Goal: Obtain resource: Download file/media

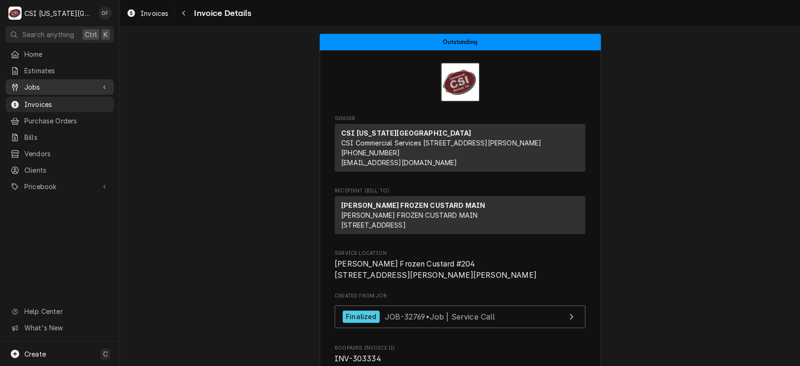
click at [69, 88] on span "Jobs" at bounding box center [59, 87] width 71 height 10
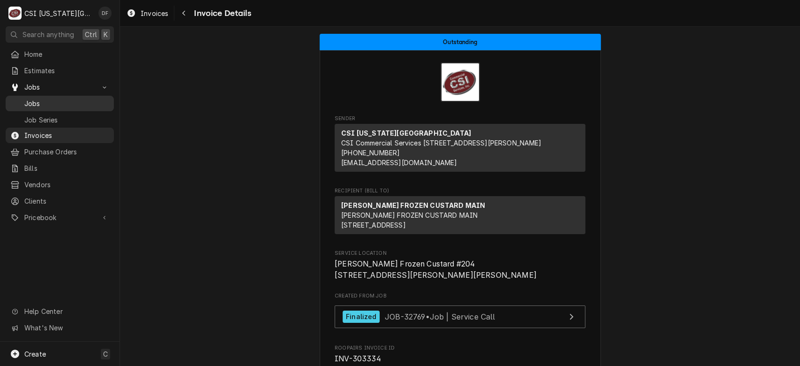
click at [64, 99] on span "Jobs" at bounding box center [66, 103] width 85 height 10
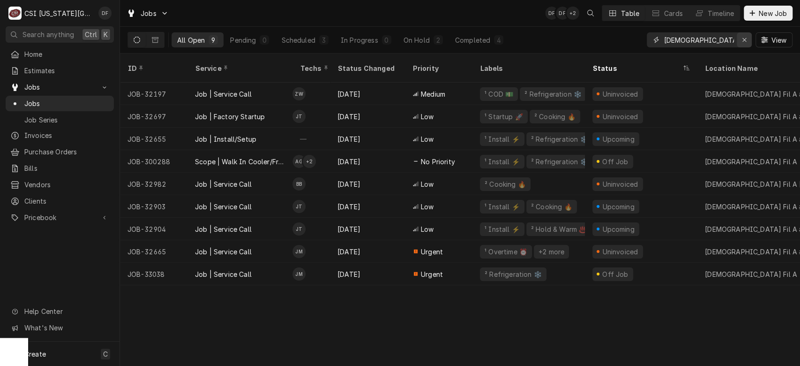
click at [744, 45] on button "Erase input" at bounding box center [744, 39] width 15 height 15
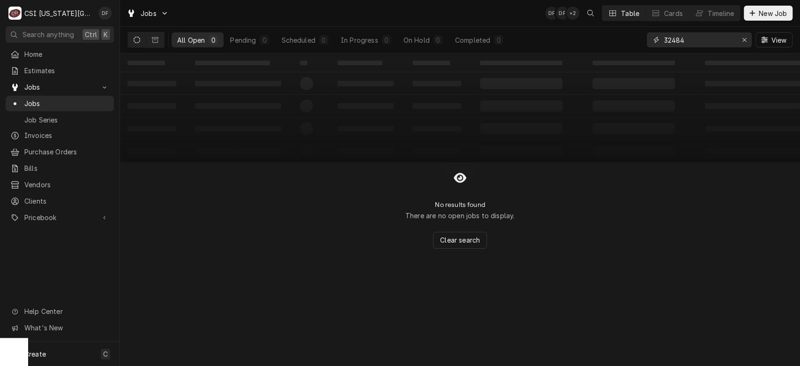
type input "32484"
click at [132, 32] on div "Dynamic Content Wrapper" at bounding box center [145, 40] width 37 height 16
click at [135, 37] on icon "Dynamic Content Wrapper" at bounding box center [137, 40] width 7 height 7
click at [156, 41] on icon "Dynamic Content Wrapper" at bounding box center [155, 40] width 7 height 7
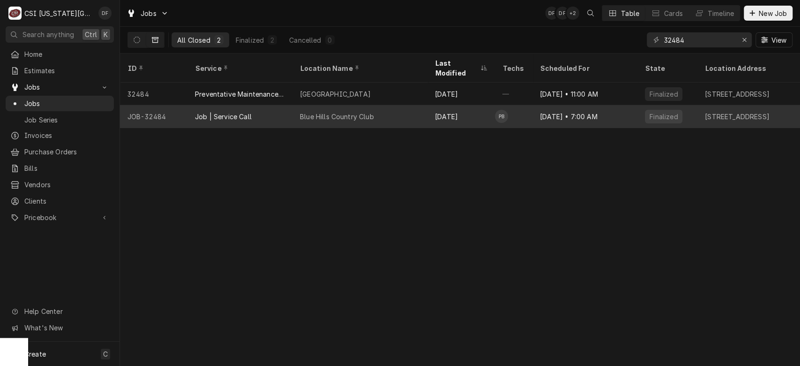
click at [260, 105] on div "Job | Service Call" at bounding box center [239, 116] width 105 height 22
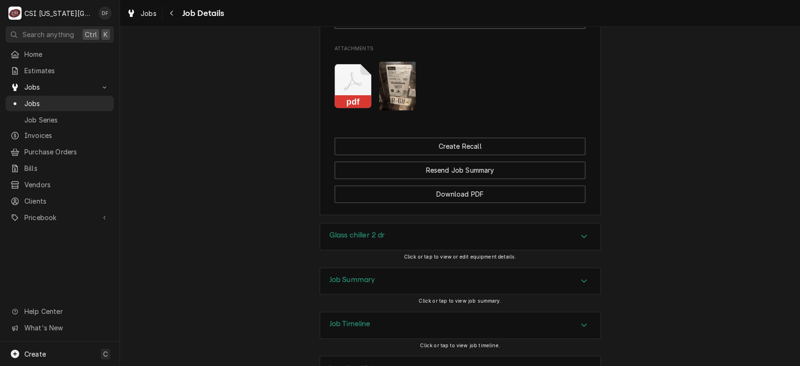
scroll to position [876, 0]
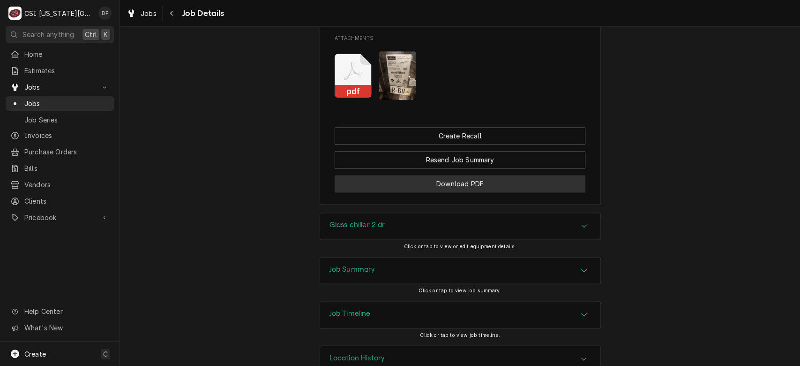
click at [485, 175] on button "Download PDF" at bounding box center [460, 183] width 251 height 17
